Goal: Obtain resource: Download file/media

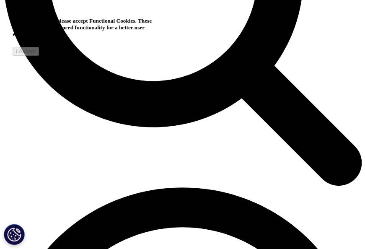
scroll to position [660, 0]
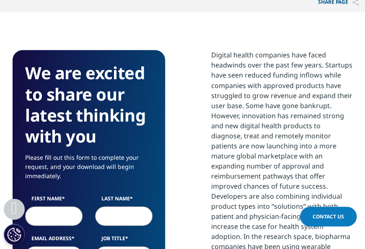
scroll to position [503, 0]
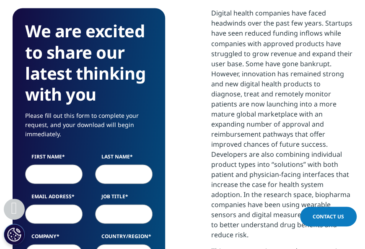
click at [57, 179] on input "First Name" at bounding box center [53, 173] width 57 height 19
type input "[PERSON_NAME]"
type input "[PERSON_NAME][EMAIL_ADDRESS][PERSON_NAME][DOMAIN_NAME]"
type input "Boehringer Ingelheim International GmbH"
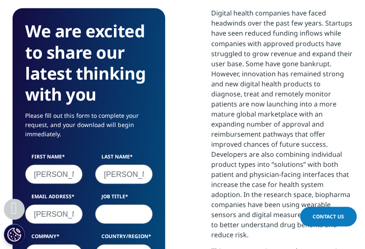
select select "[GEOGRAPHIC_DATA]"
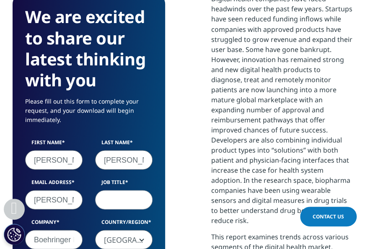
click at [126, 198] on input "Job Title" at bounding box center [123, 199] width 57 height 19
type input "M"
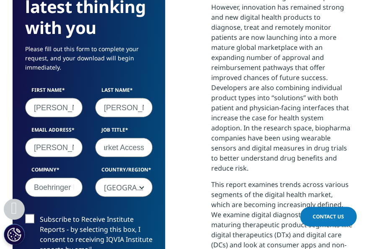
scroll to position [601, 0]
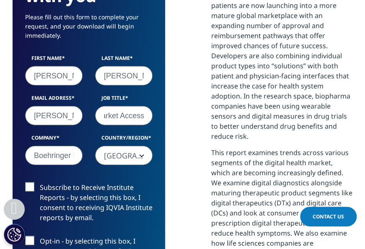
type input "Senior Manager Market Access"
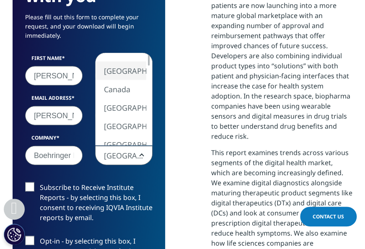
click at [144, 154] on span "[GEOGRAPHIC_DATA]" at bounding box center [124, 155] width 57 height 19
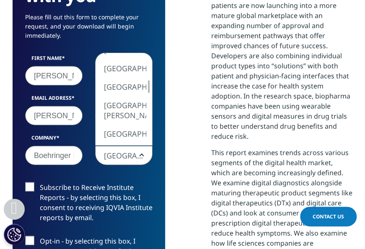
select select "[GEOGRAPHIC_DATA]"
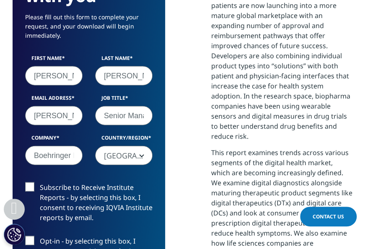
click at [28, 184] on label "Subscribe to Receive Institute Reports - by selecting this box, I consent to re…" at bounding box center [88, 204] width 127 height 45
click at [40, 182] on input "Subscribe to Receive Institute Reports - by selecting this box, I consent to re…" at bounding box center [40, 182] width 0 height 0
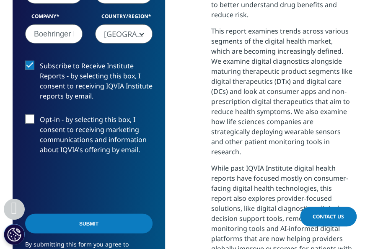
scroll to position [727, 0]
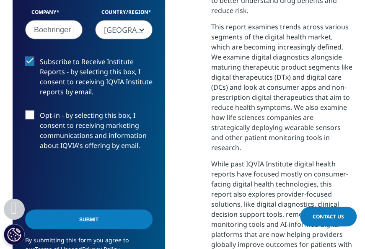
click at [100, 215] on input "Submit" at bounding box center [88, 220] width 127 height 20
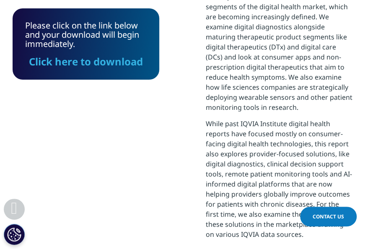
scroll to position [775, 0]
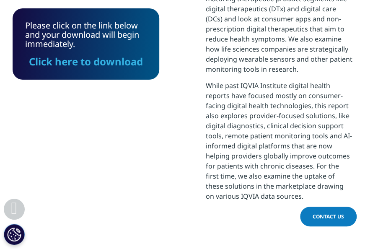
click at [70, 60] on link "Click here to download" at bounding box center [86, 61] width 114 height 14
